Goal: Ask a question

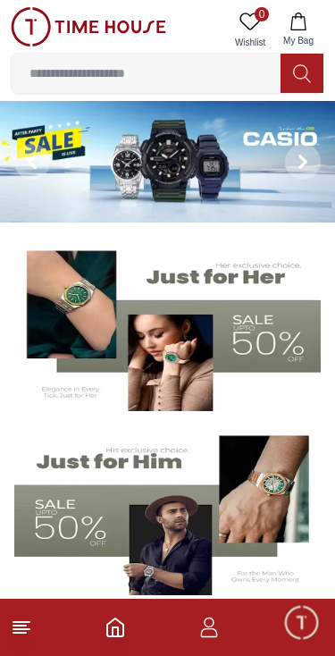
click at [290, 617] on span "Minimize live chat window" at bounding box center [301, 622] width 52 height 52
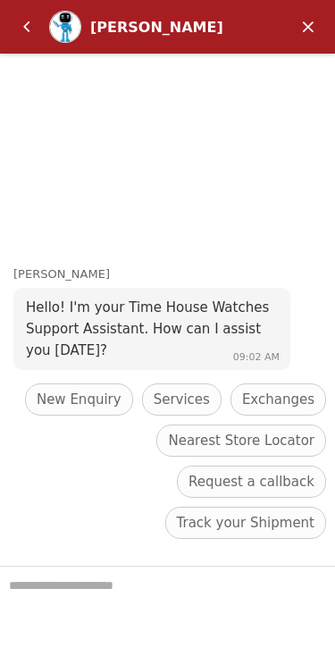
click at [179, 590] on textarea "We are here to help you" at bounding box center [167, 611] width 335 height 89
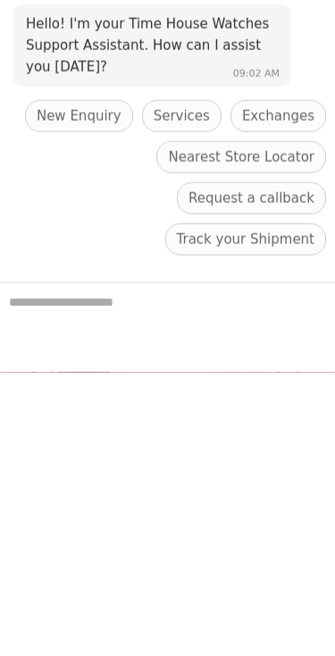
click at [189, 209] on span "Request a callback" at bounding box center [252, 198] width 126 height 21
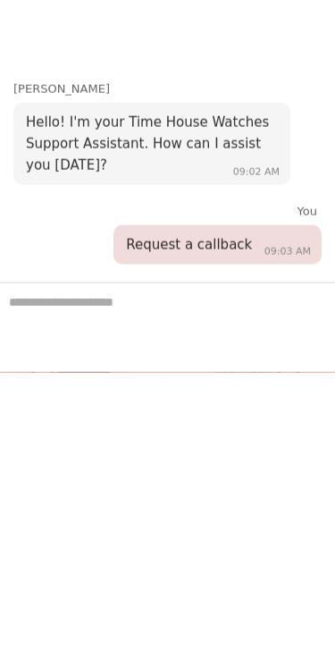
scroll to position [529, 0]
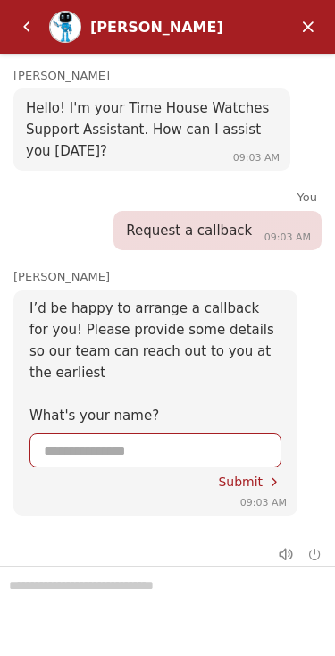
click at [199, 448] on input "Enter your name" at bounding box center [155, 450] width 223 height 32
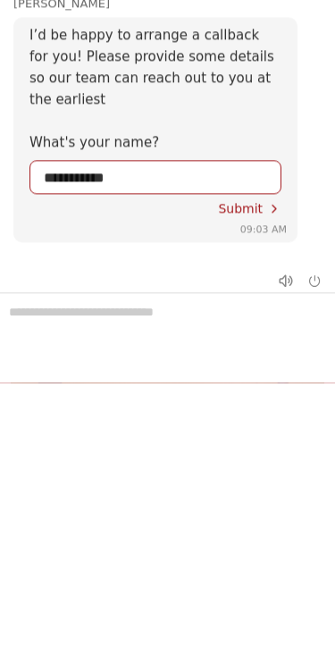
type input "**********"
click at [240, 208] on span "Submit" at bounding box center [240, 209] width 45 height 14
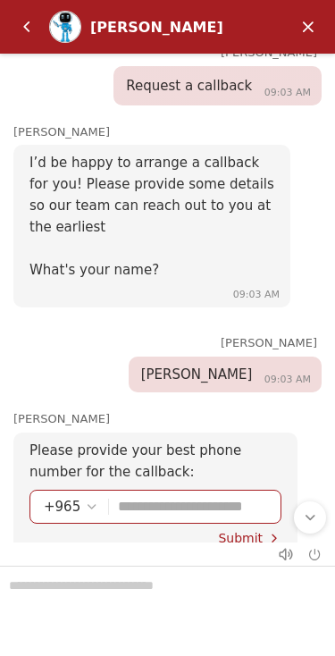
scroll to position [144, 0]
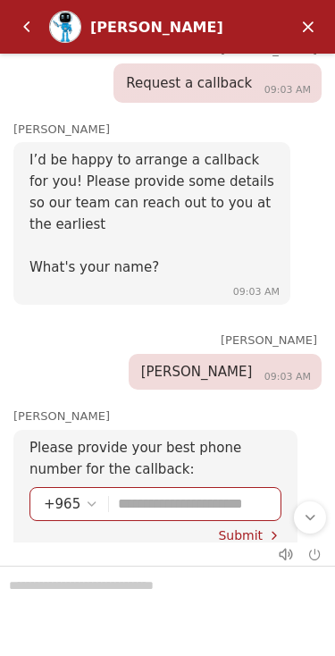
click at [141, 508] on input "Enter your phone number" at bounding box center [192, 504] width 149 height 32
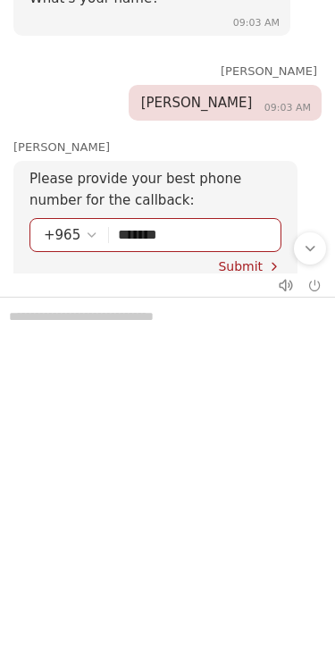
type input "********"
click at [267, 262] on em "Submit" at bounding box center [274, 266] width 14 height 14
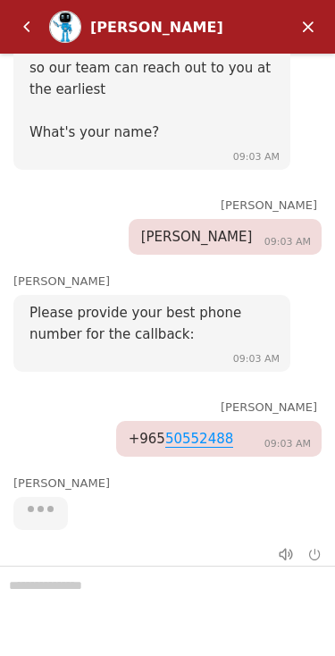
scroll to position [223, 0]
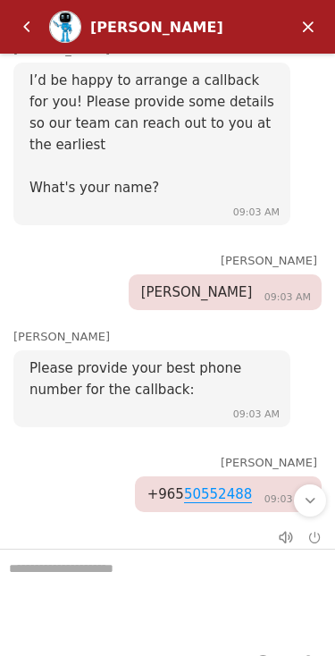
click at [298, 504] on div "Scroll to bottom" at bounding box center [310, 500] width 32 height 32
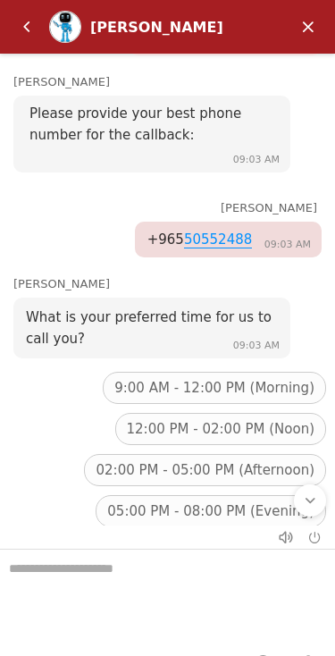
scroll to position [501, 0]
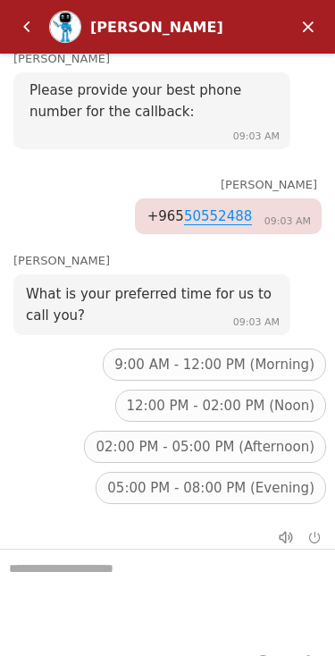
click at [255, 356] on span "9:00 AM - 12:00 PM (Morning)" at bounding box center [214, 364] width 200 height 21
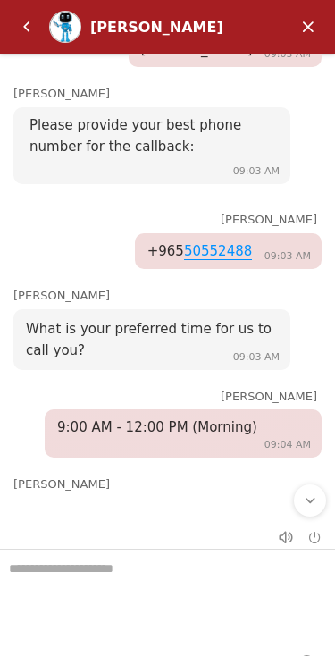
scroll to position [411, 0]
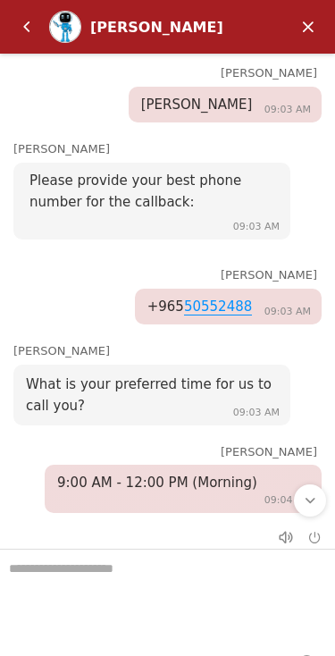
click at [308, 500] on em "Scroll to bottom" at bounding box center [310, 500] width 16 height 16
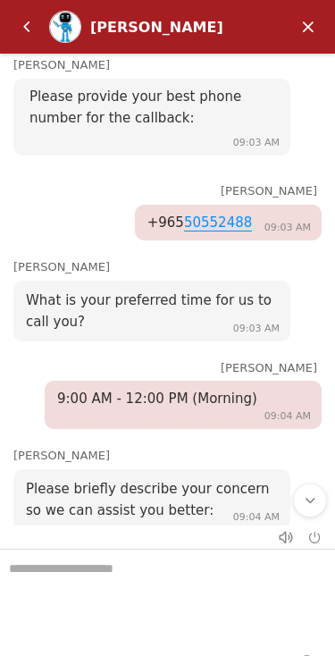
scroll to position [499, 0]
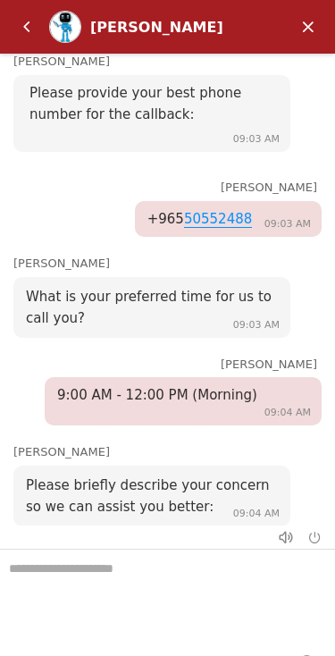
click at [108, 579] on textarea "We are here to help you" at bounding box center [167, 594] width 335 height 89
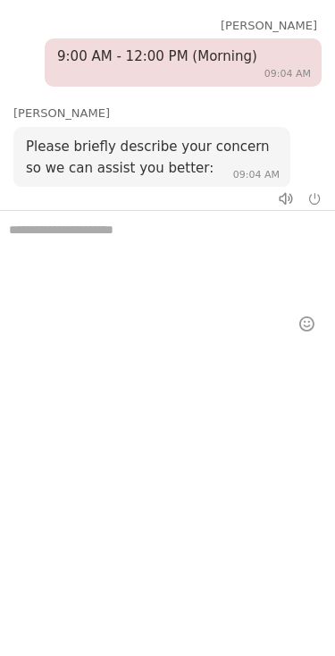
scroll to position [29, 0]
click at [109, 265] on textarea "We are here to help you" at bounding box center [167, 255] width 335 height 89
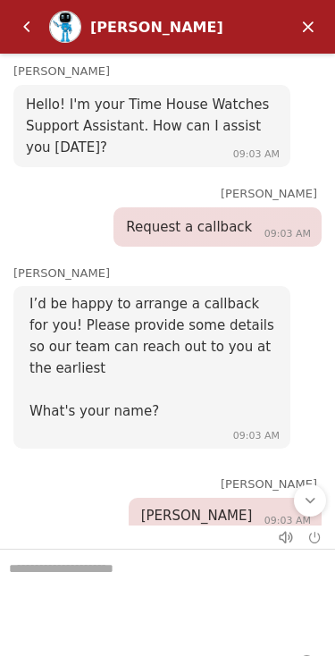
scroll to position [0, 0]
click at [29, 28] on em "Back" at bounding box center [27, 27] width 36 height 36
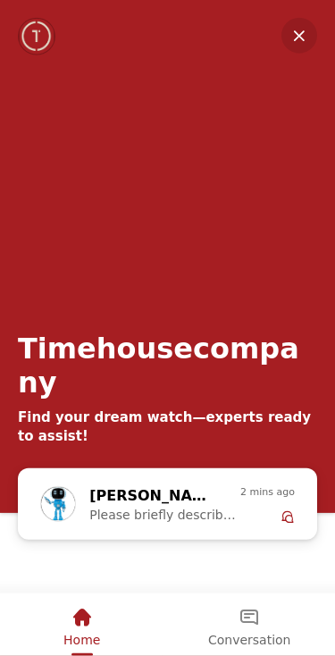
scroll to position [1627, 0]
click at [238, 620] on div "Conversation" at bounding box center [249, 617] width 82 height 30
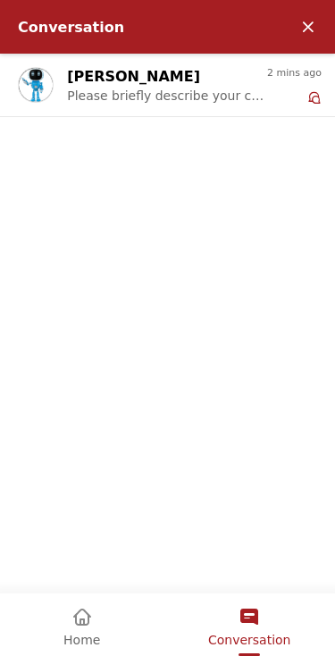
click at [234, 418] on div "Zoe Please briefly describe your concern so we can assist you better: 2 mins ago" at bounding box center [167, 324] width 335 height 540
click at [131, 189] on div "Zoe Please briefly describe your concern so we can assist you better: 2 mins ago" at bounding box center [167, 324] width 335 height 540
click at [248, 620] on em "Conversation" at bounding box center [249, 617] width 21 height 21
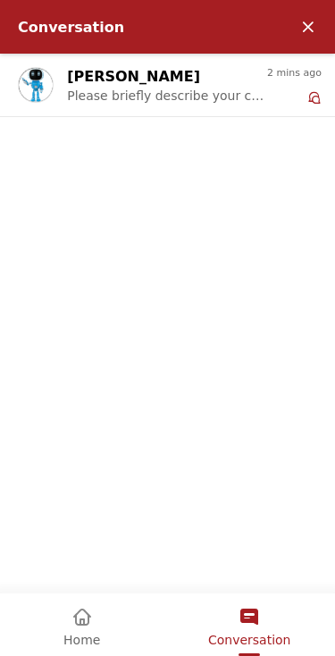
click at [253, 102] on span "Please briefly describe your concern so we can assist you better:" at bounding box center [167, 95] width 200 height 14
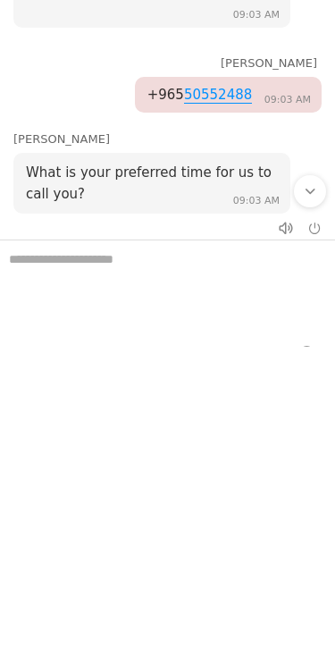
scroll to position [1697, 0]
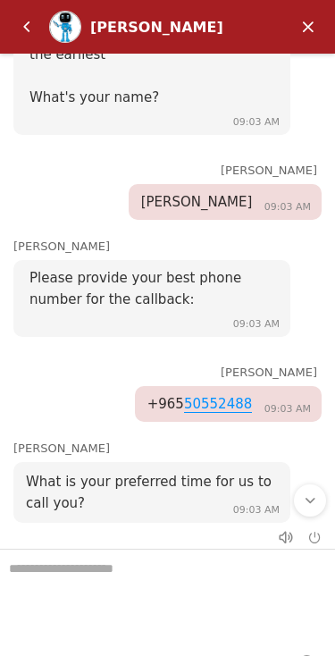
click at [312, 30] on em "Minimize" at bounding box center [308, 27] width 36 height 36
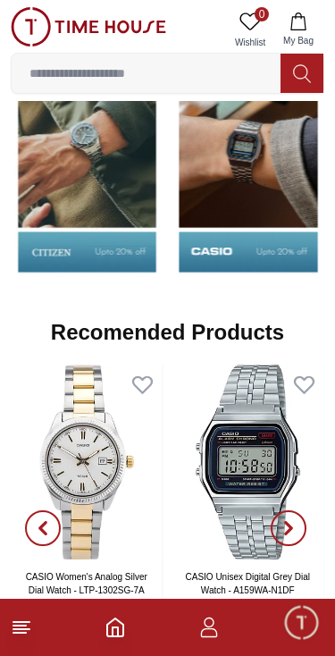
click at [206, 627] on icon "button" at bounding box center [208, 627] width 21 height 21
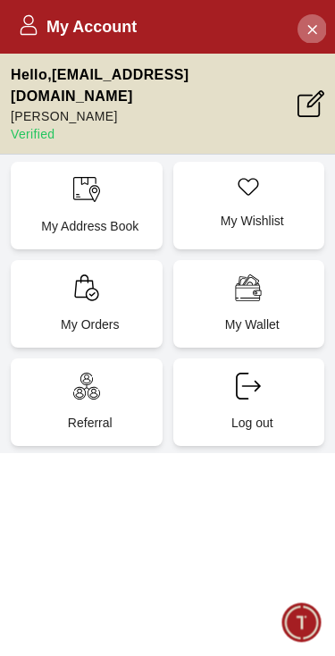
click at [312, 31] on icon "Close Account" at bounding box center [312, 29] width 14 height 22
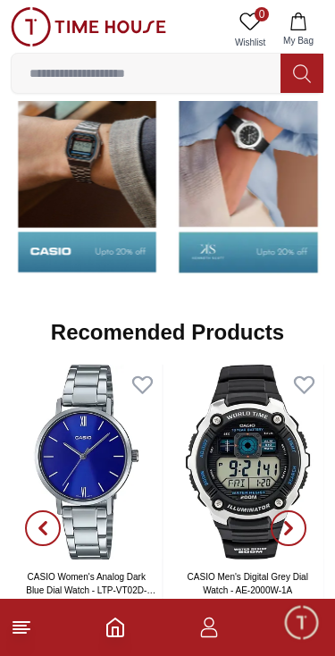
click at [15, 629] on line at bounding box center [21, 629] width 16 height 0
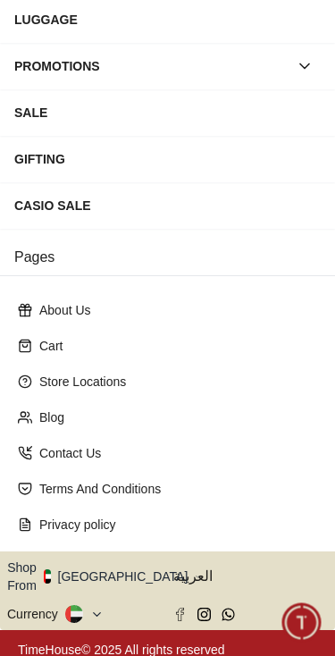
scroll to position [303, 0]
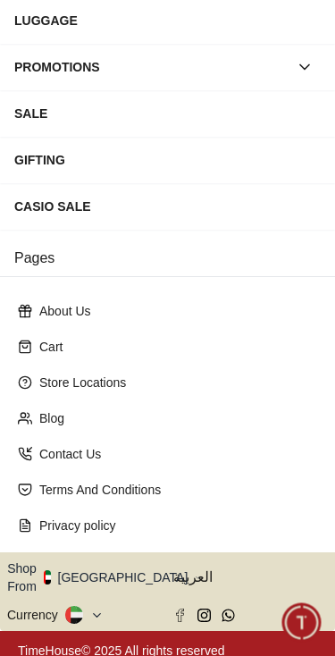
click at [195, 576] on icon "button" at bounding box center [198, 577] width 6 height 13
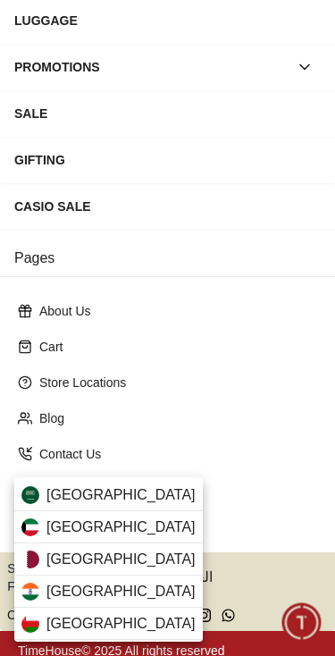
click at [122, 532] on div "[GEOGRAPHIC_DATA]" at bounding box center [108, 527] width 189 height 32
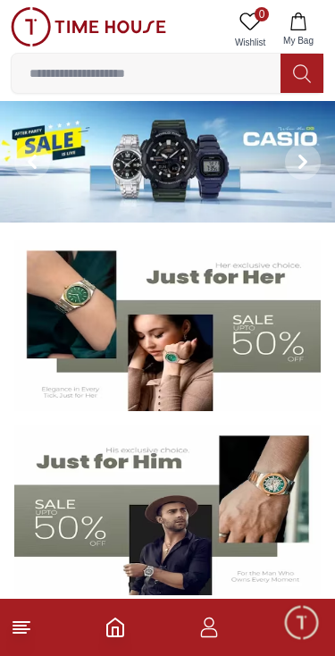
click at [216, 636] on icon "button" at bounding box center [209, 632] width 17 height 9
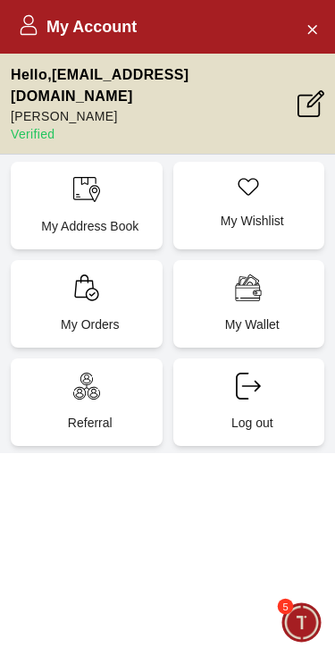
click at [315, 31] on icon "Close Account" at bounding box center [312, 29] width 14 height 22
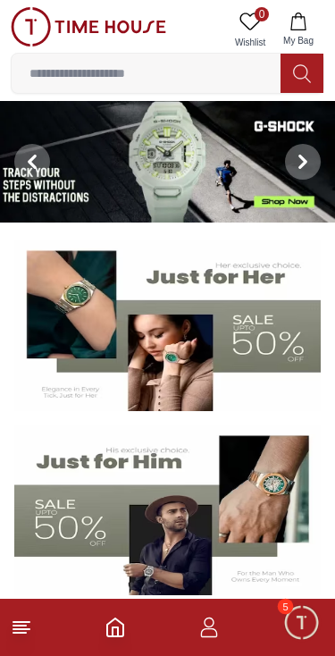
click at [22, 635] on icon at bounding box center [21, 627] width 21 height 21
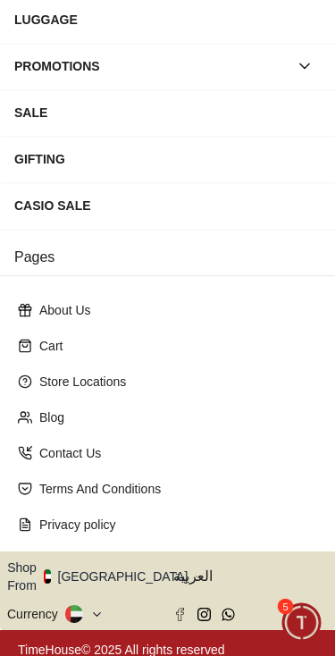
scroll to position [303, 0]
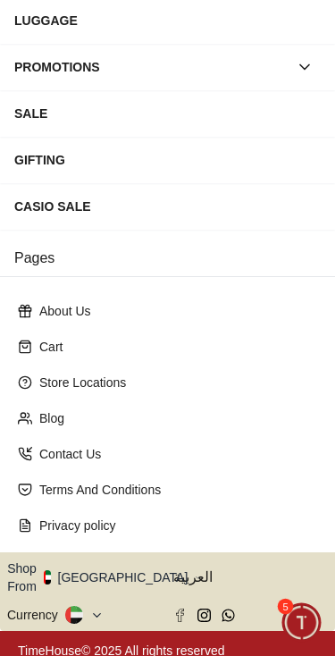
click at [195, 571] on icon "button" at bounding box center [198, 577] width 6 height 13
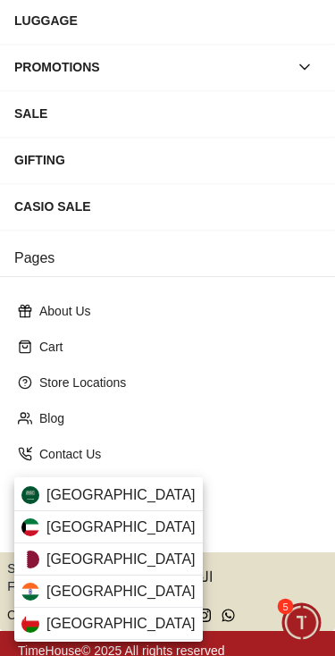
click at [84, 537] on span "[GEOGRAPHIC_DATA]" at bounding box center [120, 527] width 149 height 21
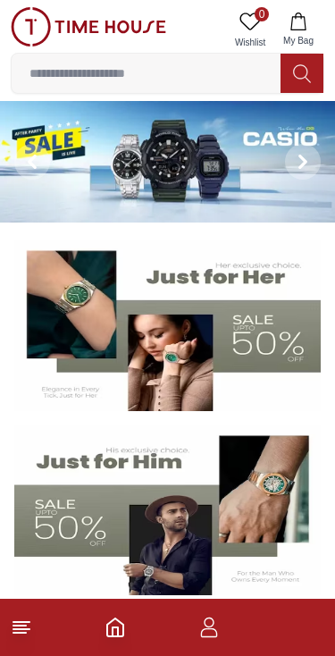
click at [18, 629] on line at bounding box center [21, 629] width 16 height 0
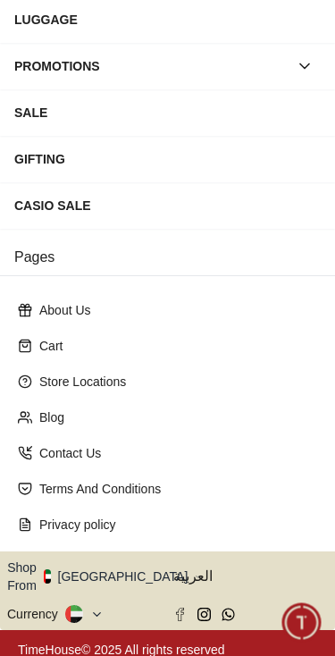
scroll to position [303, 0]
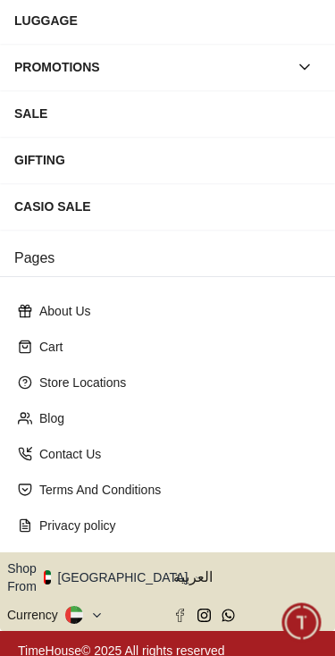
click at [125, 579] on button "Shop From UAE" at bounding box center [104, 577] width 194 height 36
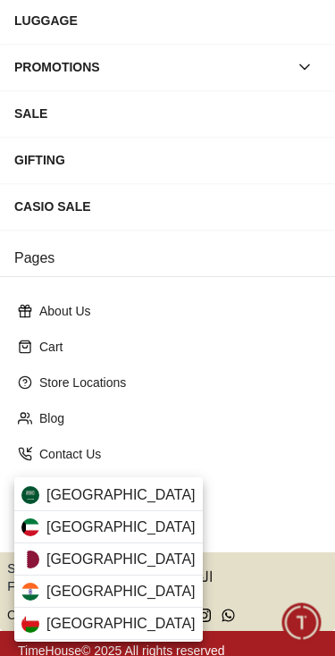
click at [119, 534] on div "[GEOGRAPHIC_DATA]" at bounding box center [108, 527] width 189 height 32
